Goal: Information Seeking & Learning: Learn about a topic

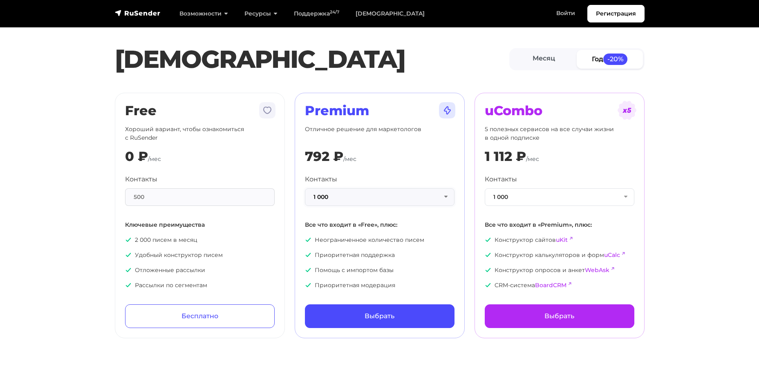
click at [445, 200] on button "1 000" at bounding box center [380, 198] width 150 height 18
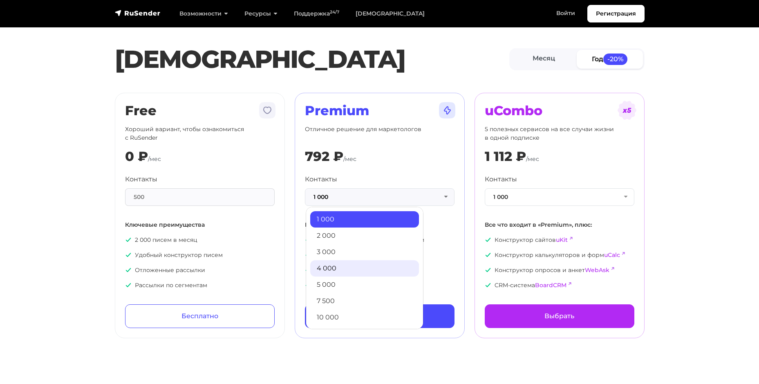
click at [349, 265] on link "4 000" at bounding box center [364, 268] width 109 height 16
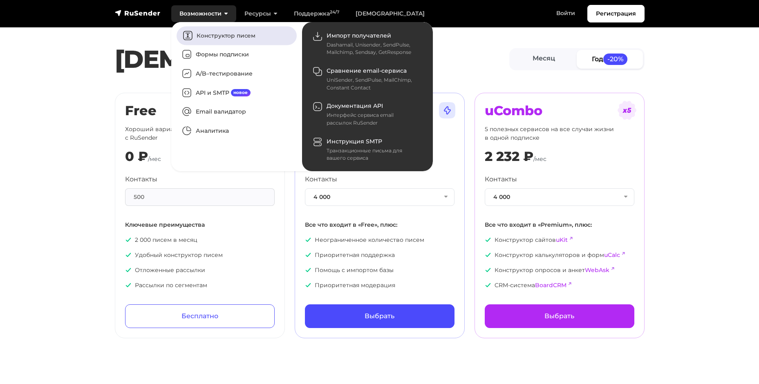
click at [211, 34] on link "Конструктор писем" at bounding box center [237, 35] width 120 height 19
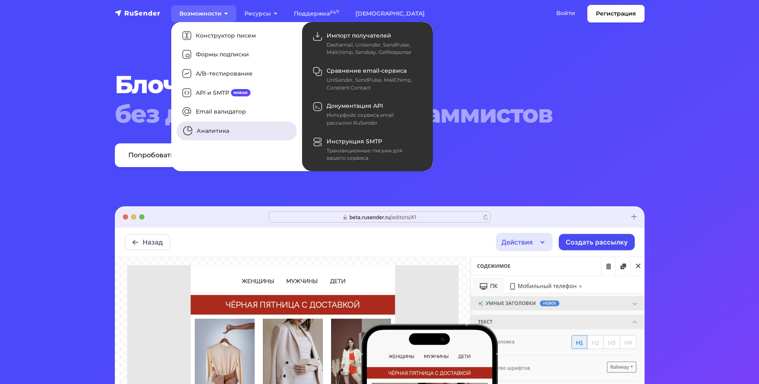
click at [218, 132] on link "Аналитика" at bounding box center [237, 131] width 120 height 19
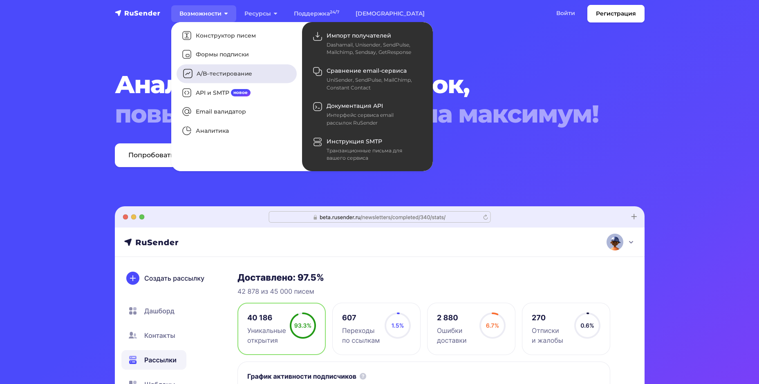
click at [212, 79] on link "A/B–тестирование" at bounding box center [237, 74] width 120 height 19
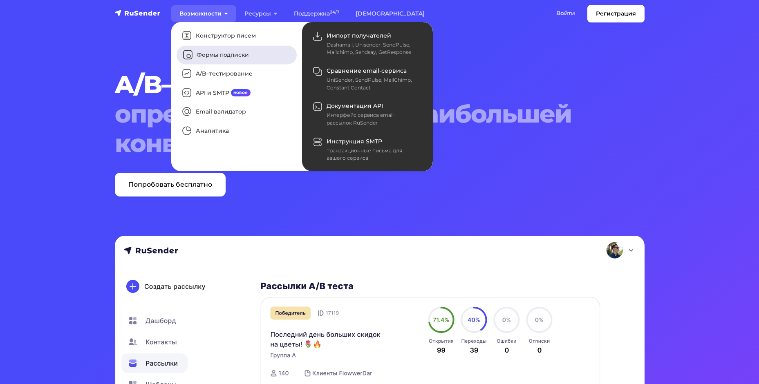
click at [212, 57] on link "Формы подписки" at bounding box center [237, 54] width 120 height 19
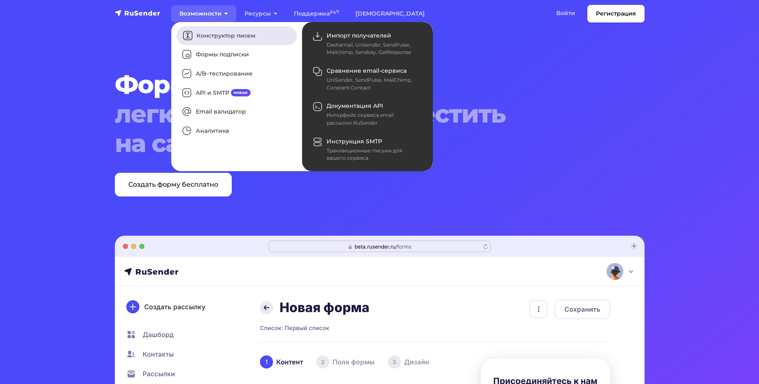
click at [224, 38] on link "Конструктор писем" at bounding box center [237, 35] width 120 height 19
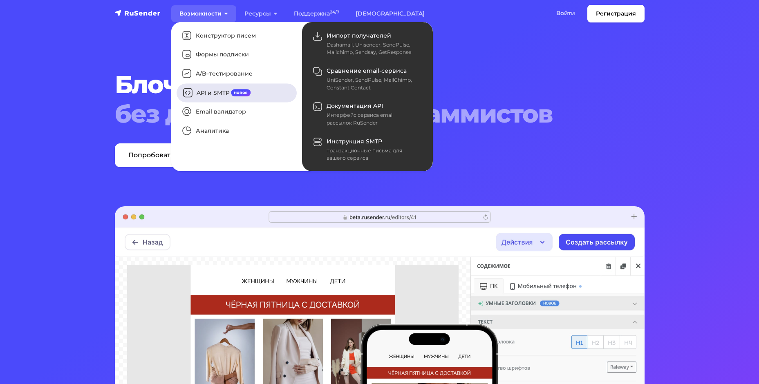
click at [211, 97] on link "API и SMTP новое" at bounding box center [237, 92] width 120 height 19
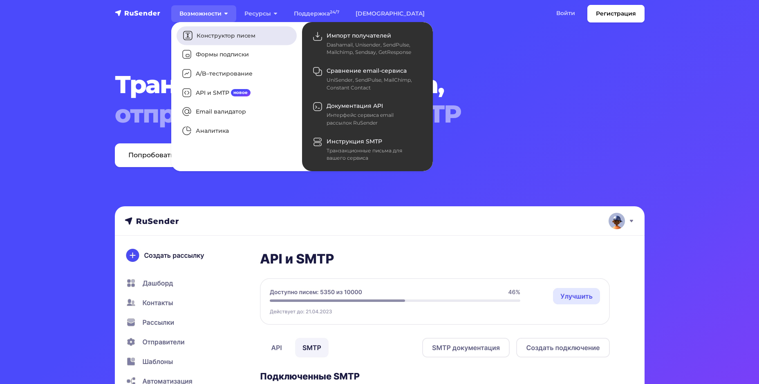
click at [224, 36] on link "Конструктор писем" at bounding box center [237, 35] width 120 height 19
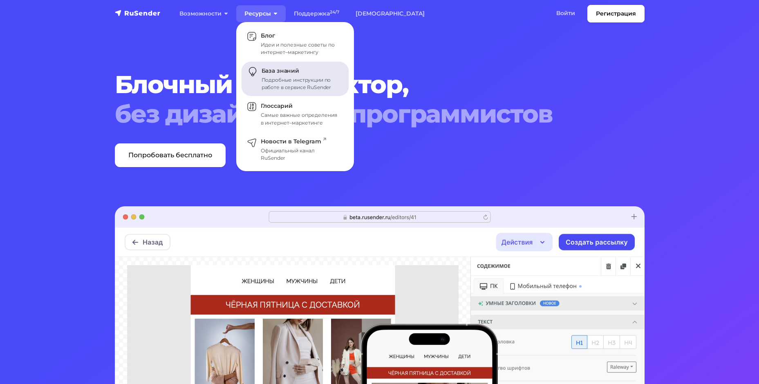
click at [269, 76] on link "База знаний Подробные инструкции по работе в сервисе RuSender" at bounding box center [296, 79] width 108 height 35
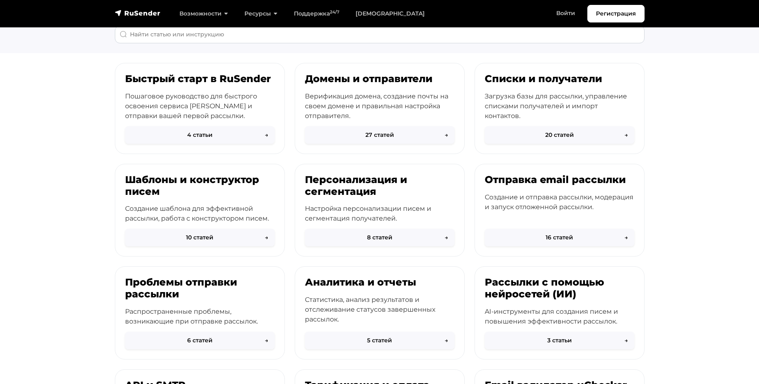
scroll to position [82, 0]
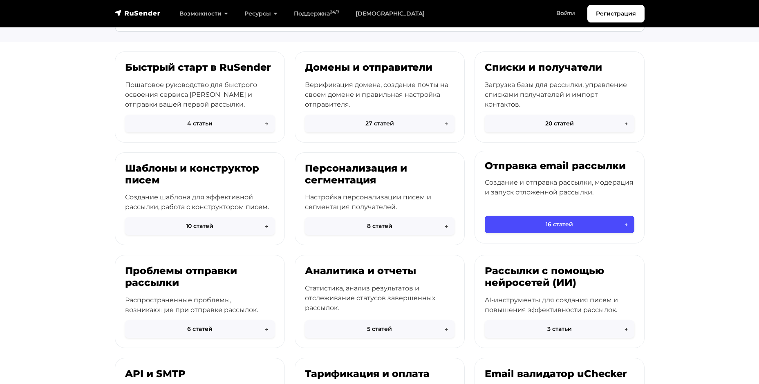
click at [549, 184] on p "Создание и отправка рассылки, модерация и запуск отложенной рассылки." at bounding box center [560, 188] width 150 height 20
click at [568, 223] on button "16 статей →" at bounding box center [560, 225] width 150 height 18
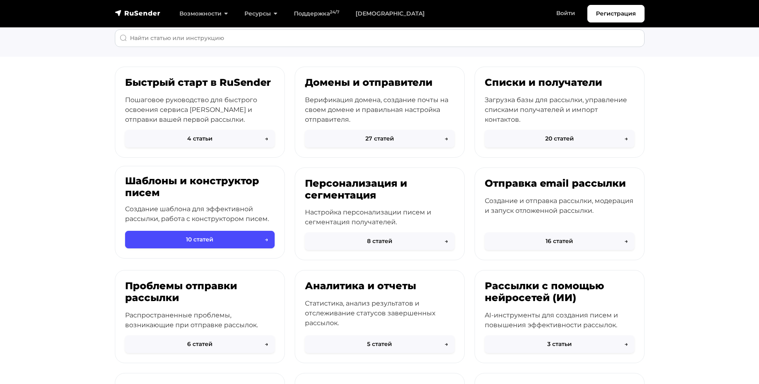
scroll to position [0, 0]
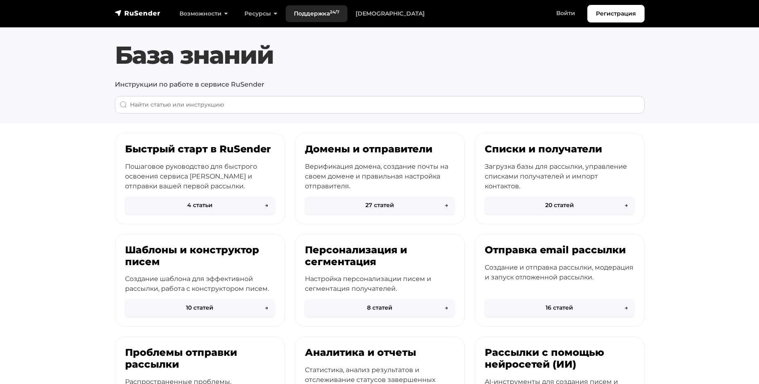
click at [330, 17] on link "Поддержка 24/7" at bounding box center [317, 13] width 62 height 17
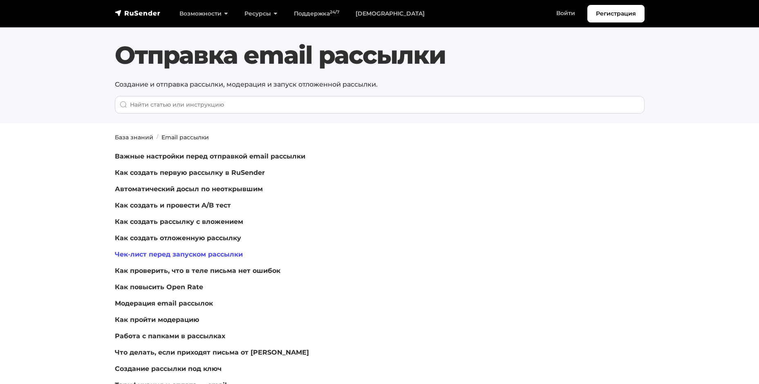
click at [192, 254] on link "Чек-лист перед запуском рассылки" at bounding box center [179, 255] width 128 height 8
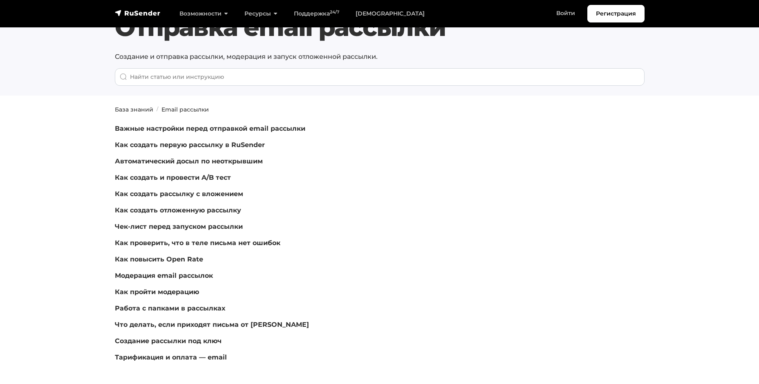
scroll to position [82, 0]
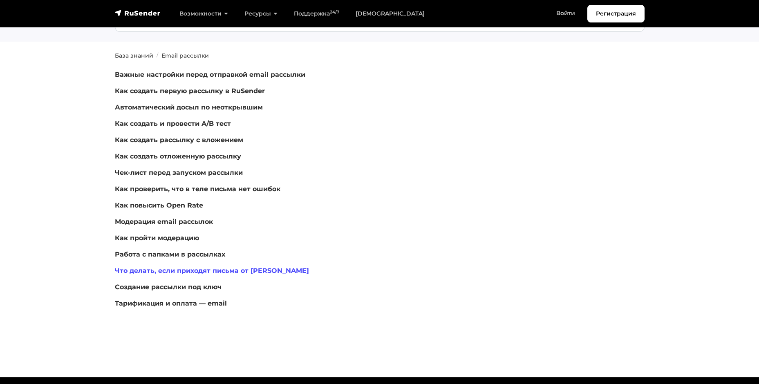
click at [261, 273] on link "Что делать, если приходят письма от [PERSON_NAME]" at bounding box center [212, 271] width 194 height 8
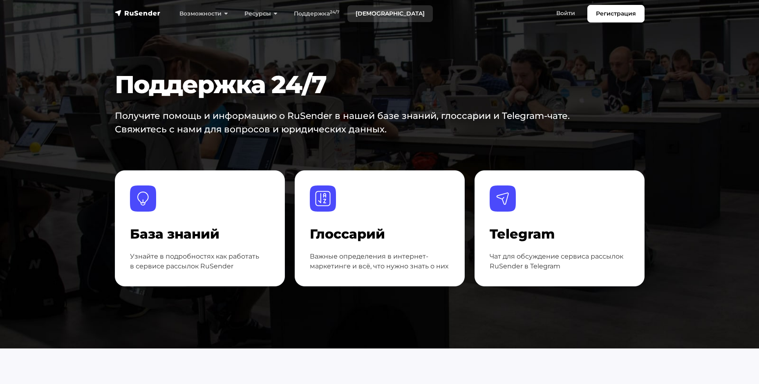
click at [382, 13] on link "[DEMOGRAPHIC_DATA]" at bounding box center [390, 13] width 85 height 17
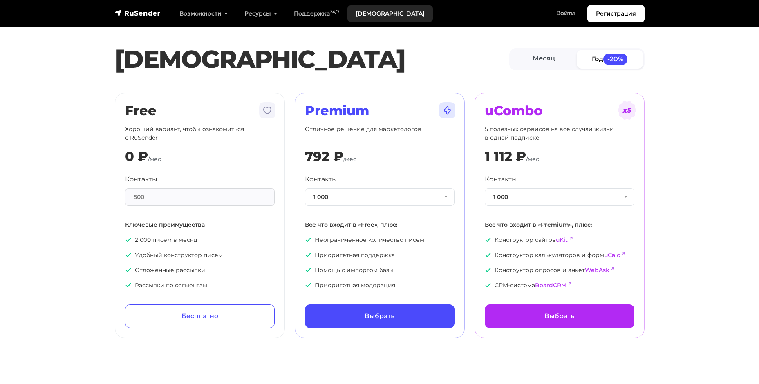
click at [371, 10] on link "[DEMOGRAPHIC_DATA]" at bounding box center [390, 13] width 85 height 17
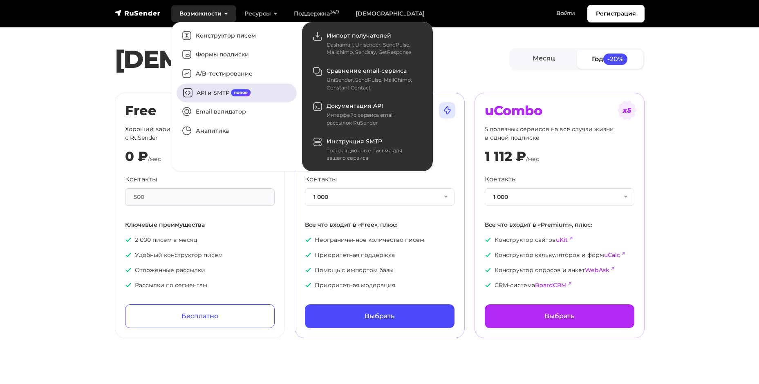
click at [208, 96] on link "API и SMTP новое" at bounding box center [237, 92] width 120 height 19
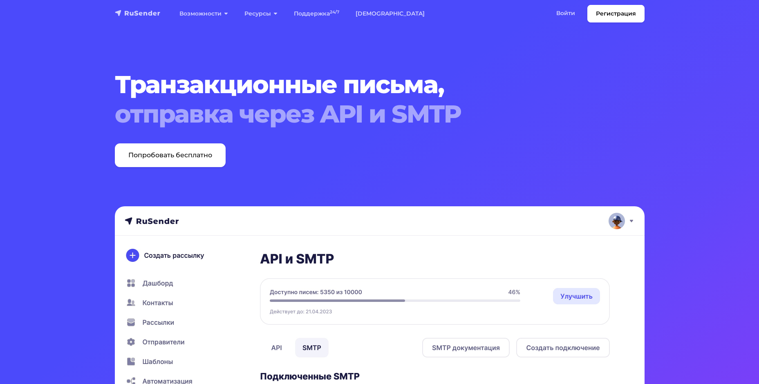
click at [144, 13] on img "navbar" at bounding box center [138, 13] width 46 height 8
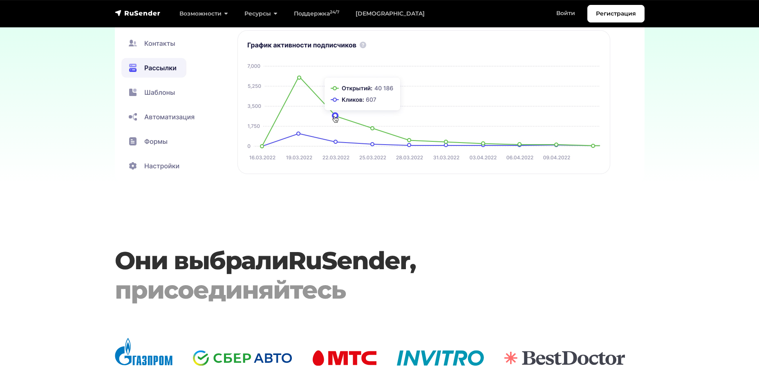
scroll to position [2699, 0]
